Goal: Task Accomplishment & Management: Use online tool/utility

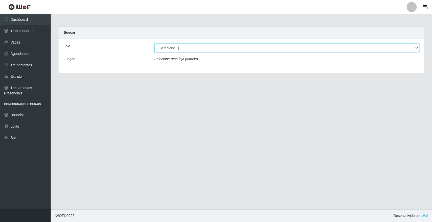
click at [226, 46] on select "[Selecione...] [GEOGRAPHIC_DATA]" at bounding box center [286, 48] width 265 height 9
select select "65"
click at [154, 44] on select "[Selecione...] [GEOGRAPHIC_DATA]" at bounding box center [286, 48] width 265 height 9
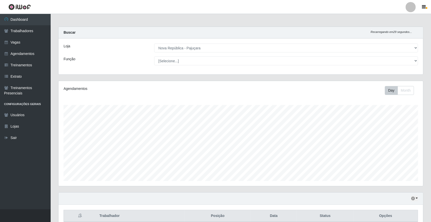
scroll to position [105, 364]
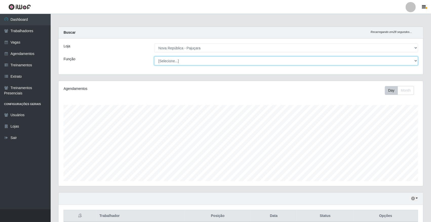
click at [242, 61] on select "[Selecione...] Balconista Operador de Caixa Repositor" at bounding box center [286, 60] width 264 height 9
select select "22"
click at [154, 56] on select "[Selecione...] Balconista Operador de Caixa Repositor" at bounding box center [286, 60] width 264 height 9
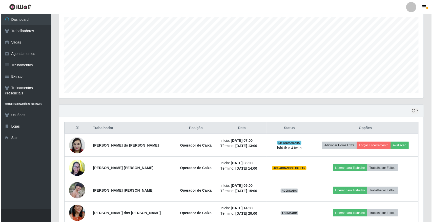
scroll to position [127, 0]
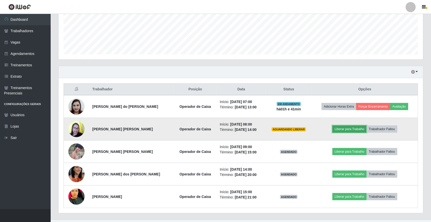
click at [327, 129] on button "Liberar para Trabalho" at bounding box center [349, 129] width 34 height 7
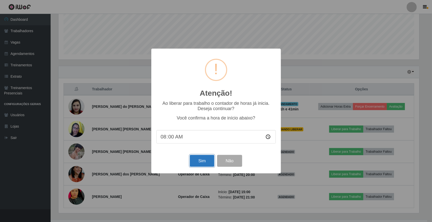
drag, startPoint x: 199, startPoint y: 163, endPoint x: 205, endPoint y: 162, distance: 6.7
click at [203, 163] on button "Sim" at bounding box center [202, 161] width 25 height 12
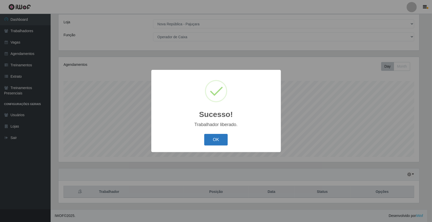
click at [221, 144] on button "OK" at bounding box center [216, 140] width 24 height 12
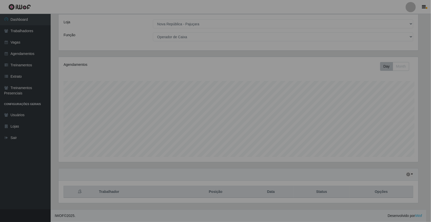
scroll to position [105, 364]
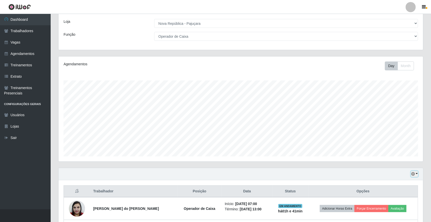
click at [327, 175] on button "button" at bounding box center [414, 174] width 7 height 6
click at [327, 159] on button "1 Semana" at bounding box center [397, 155] width 40 height 11
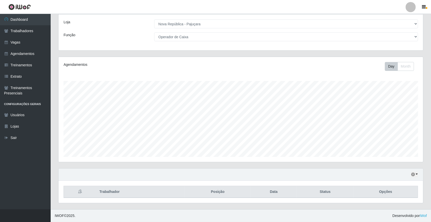
click at [327, 173] on div "Hoje 1 dia 3 dias 1 Semana Não encerrados" at bounding box center [240, 175] width 364 height 12
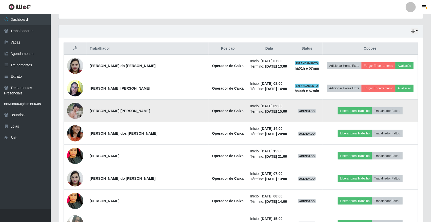
scroll to position [119, 0]
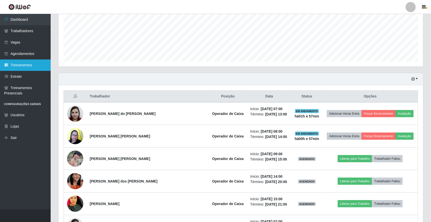
click at [31, 64] on link "Treinamentos" at bounding box center [25, 64] width 51 height 11
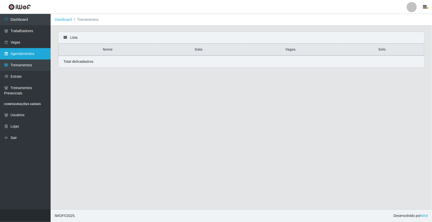
click at [32, 53] on link "Agendamentos" at bounding box center [25, 53] width 51 height 11
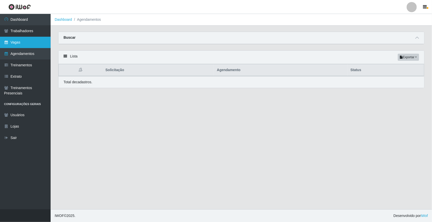
click at [27, 43] on link "Vagas" at bounding box center [25, 42] width 51 height 11
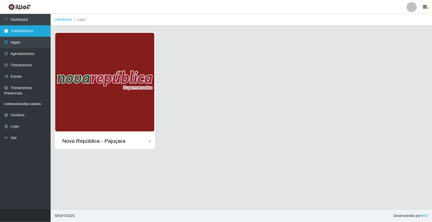
click at [34, 34] on link "Trabalhadores" at bounding box center [25, 30] width 51 height 11
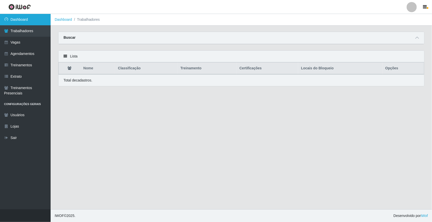
click at [30, 22] on link "Dashboard" at bounding box center [25, 19] width 51 height 11
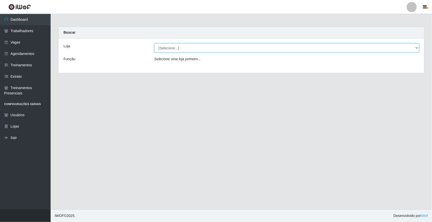
click at [327, 49] on select "[Selecione...] [GEOGRAPHIC_DATA]" at bounding box center [286, 48] width 265 height 9
select select "65"
click at [154, 44] on select "[Selecione...] [GEOGRAPHIC_DATA]" at bounding box center [286, 48] width 265 height 9
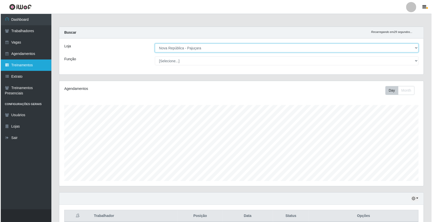
scroll to position [105, 364]
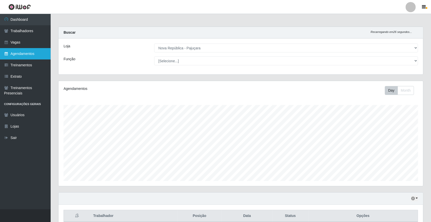
click at [39, 51] on link "Agendamentos" at bounding box center [25, 53] width 51 height 11
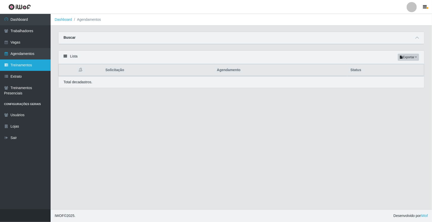
click at [30, 67] on link "Treinamentos" at bounding box center [25, 64] width 51 height 11
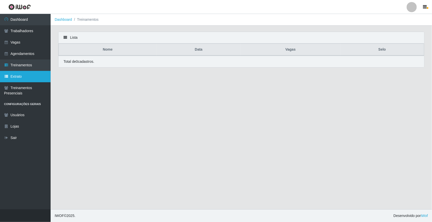
click at [30, 74] on link "Extrato" at bounding box center [25, 76] width 51 height 11
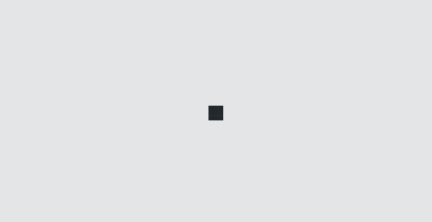
click at [30, 74] on div at bounding box center [216, 111] width 432 height 222
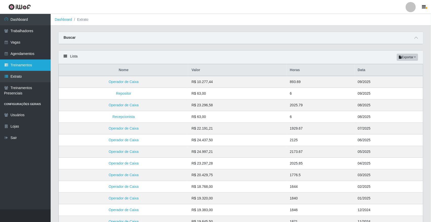
click at [36, 59] on link "Treinamentos" at bounding box center [25, 64] width 51 height 11
